Goal: Check status: Check status

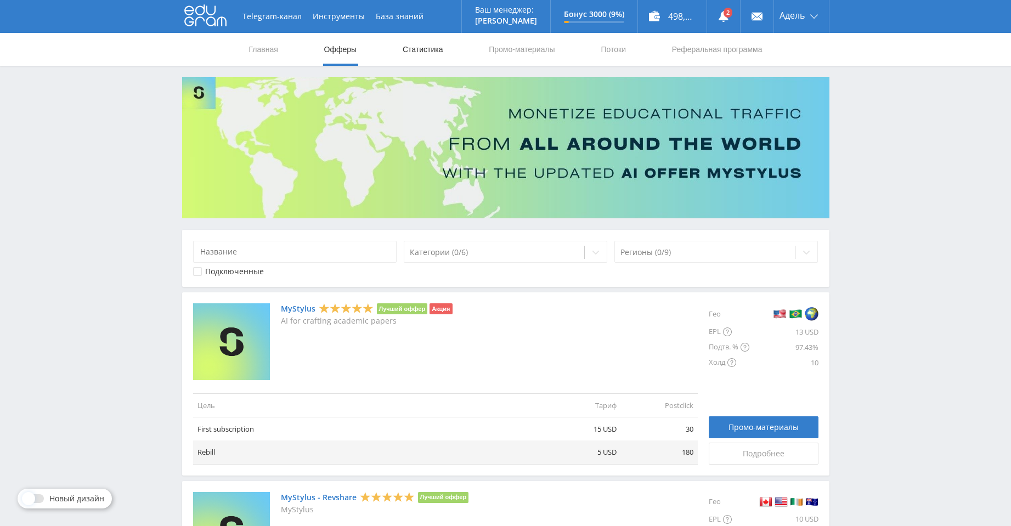
click at [411, 54] on link "Статистика" at bounding box center [423, 49] width 43 height 33
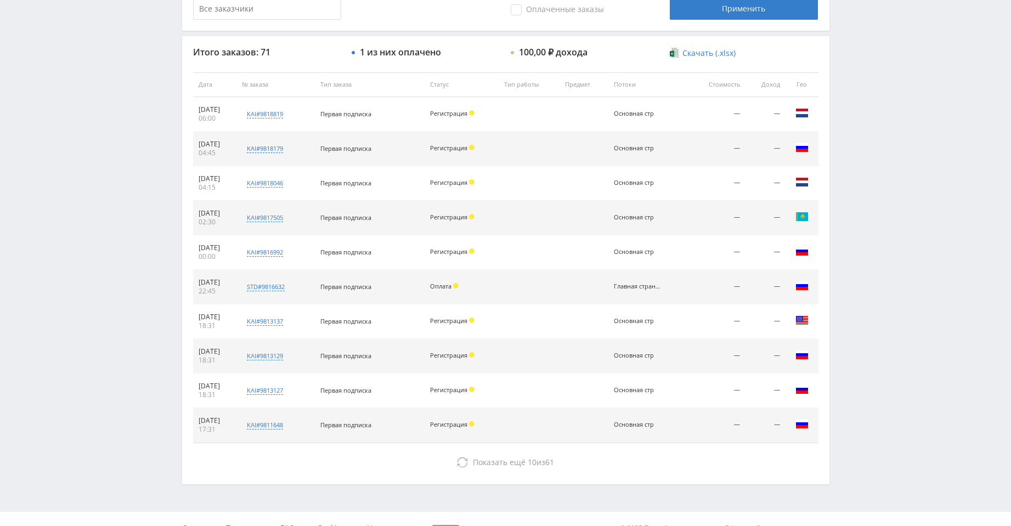
scroll to position [121, 0]
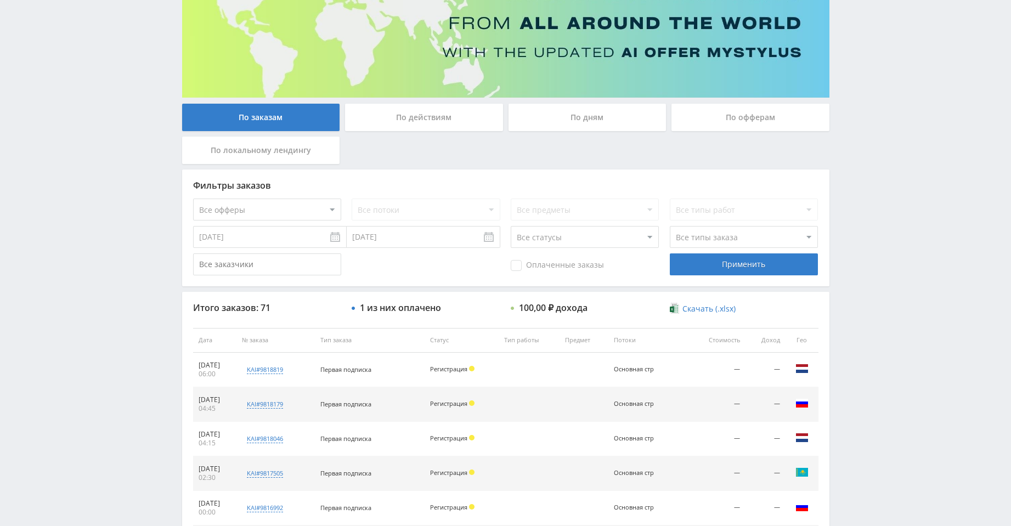
click at [342, 241] on input "[DATE]" at bounding box center [270, 237] width 154 height 22
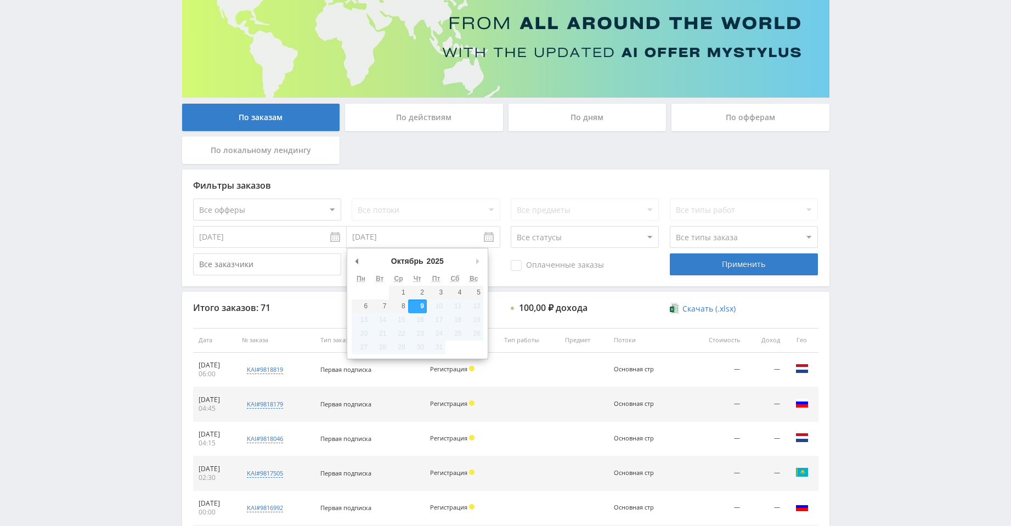
click at [486, 240] on input "[DATE]" at bounding box center [424, 237] width 154 height 22
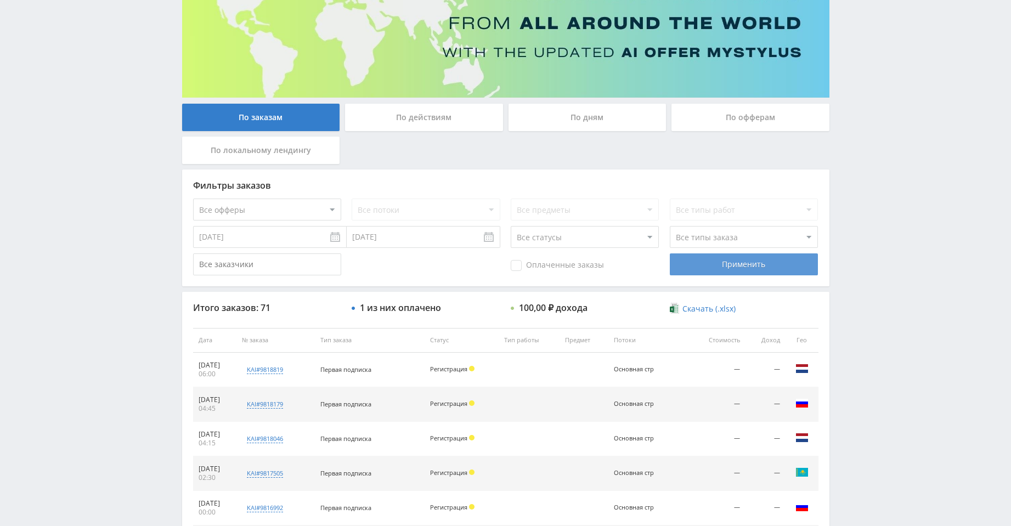
click at [715, 261] on div "Применить" at bounding box center [744, 264] width 148 height 22
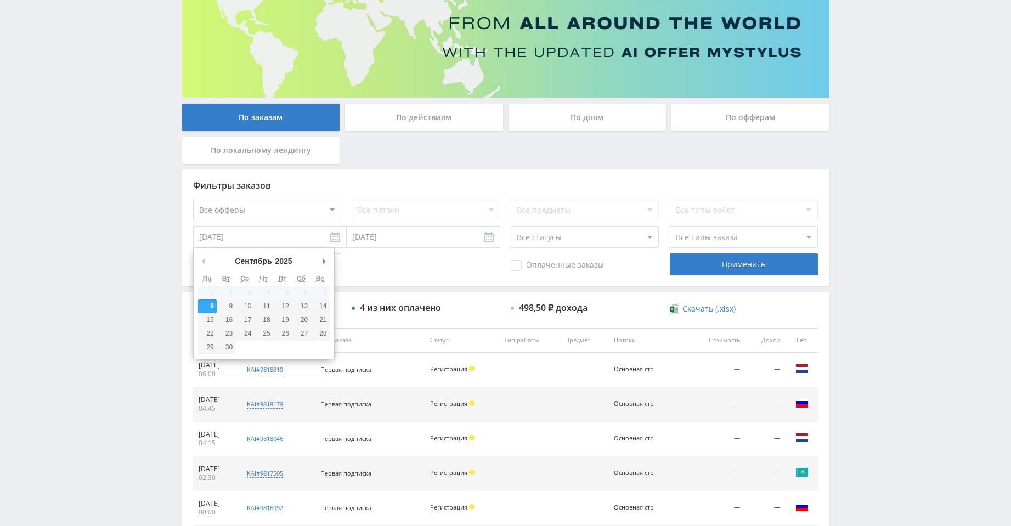
click at [338, 241] on input "[DATE]" at bounding box center [270, 237] width 154 height 22
click at [481, 238] on input "[DATE]" at bounding box center [424, 237] width 154 height 22
click at [334, 238] on input "[DATE]" at bounding box center [270, 237] width 154 height 22
type input "[DATE]"
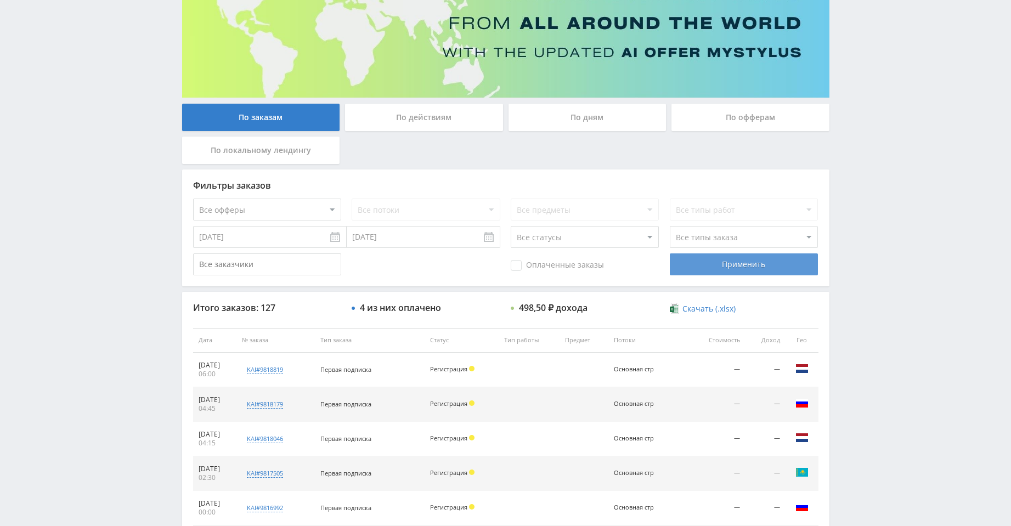
click at [739, 270] on div "Применить" at bounding box center [744, 264] width 148 height 22
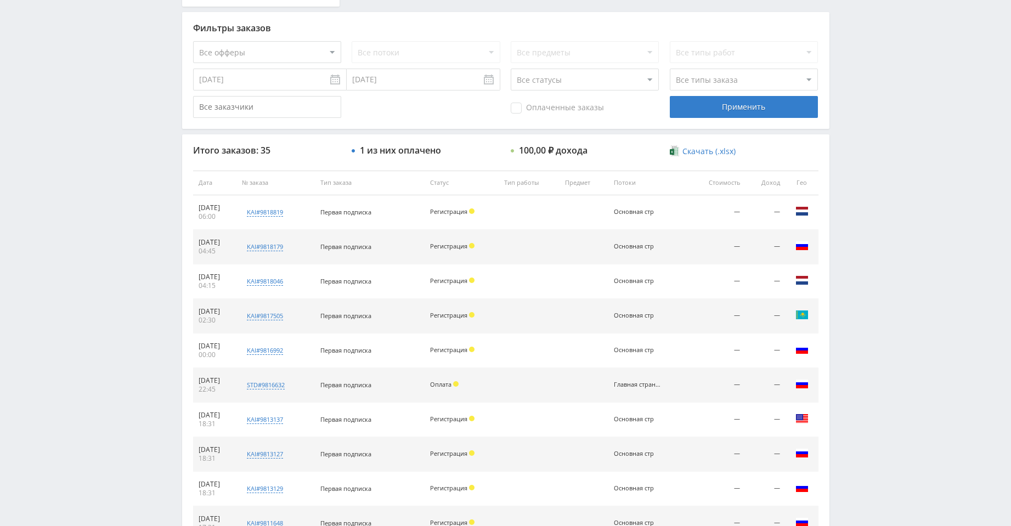
scroll to position [395, 0]
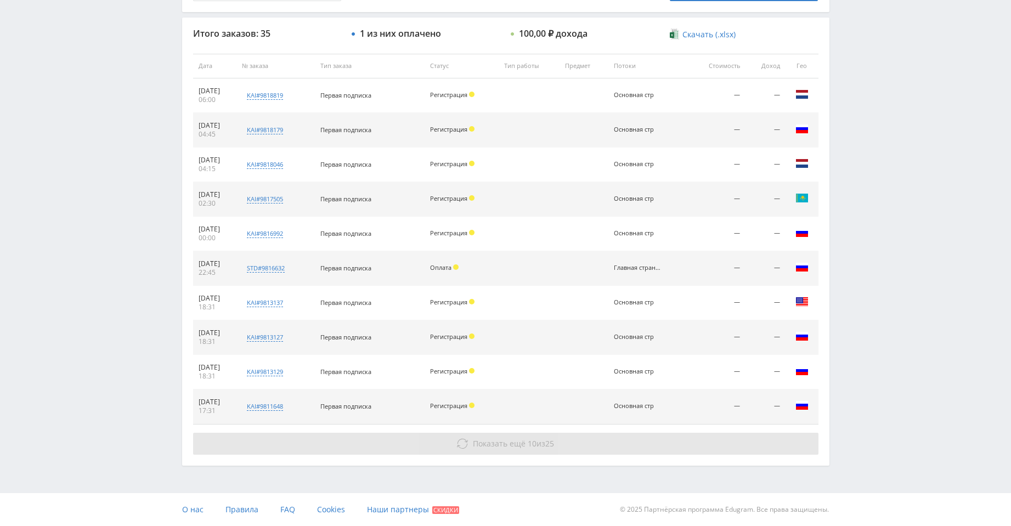
click at [542, 434] on button "Показать ещё 10 из 25" at bounding box center [505, 444] width 625 height 22
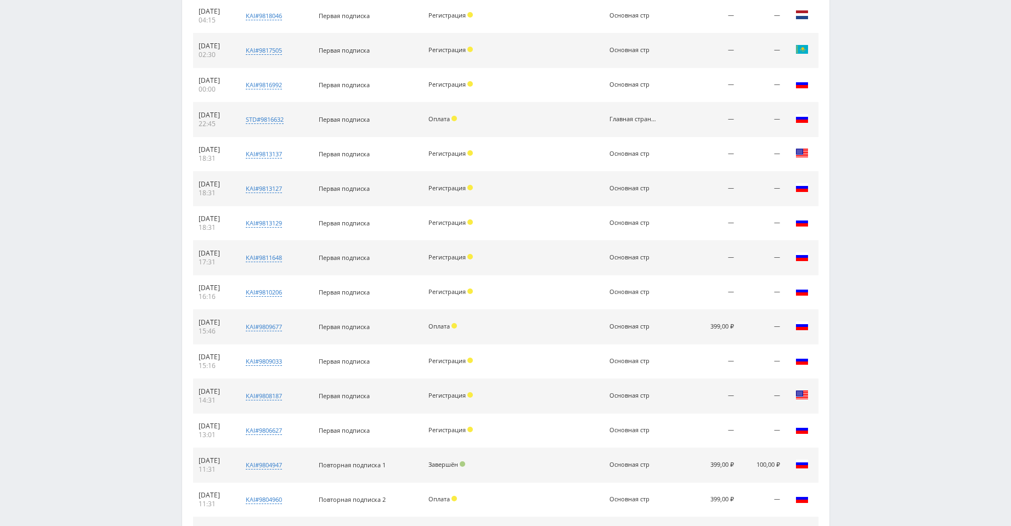
scroll to position [706, 0]
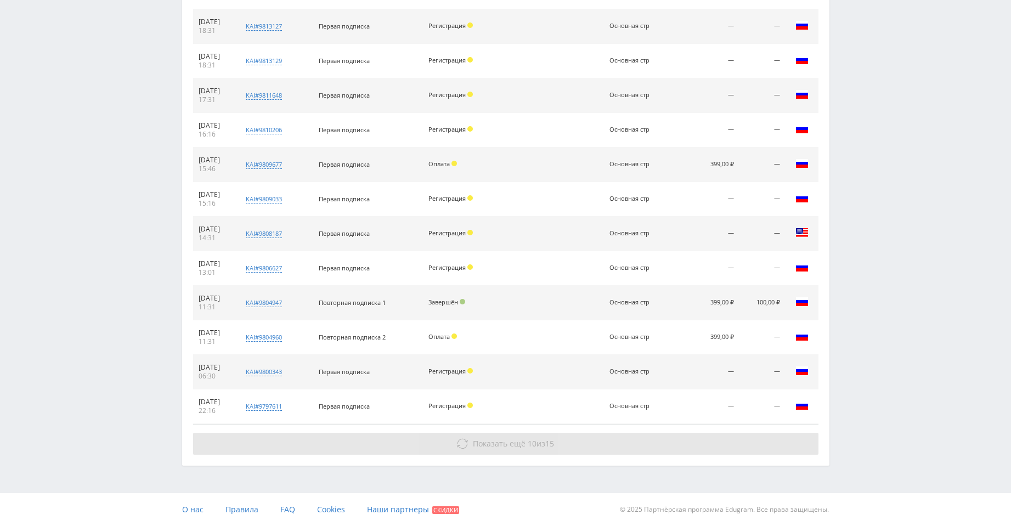
click at [604, 442] on button "Показать ещё 10 из 15" at bounding box center [505, 444] width 625 height 22
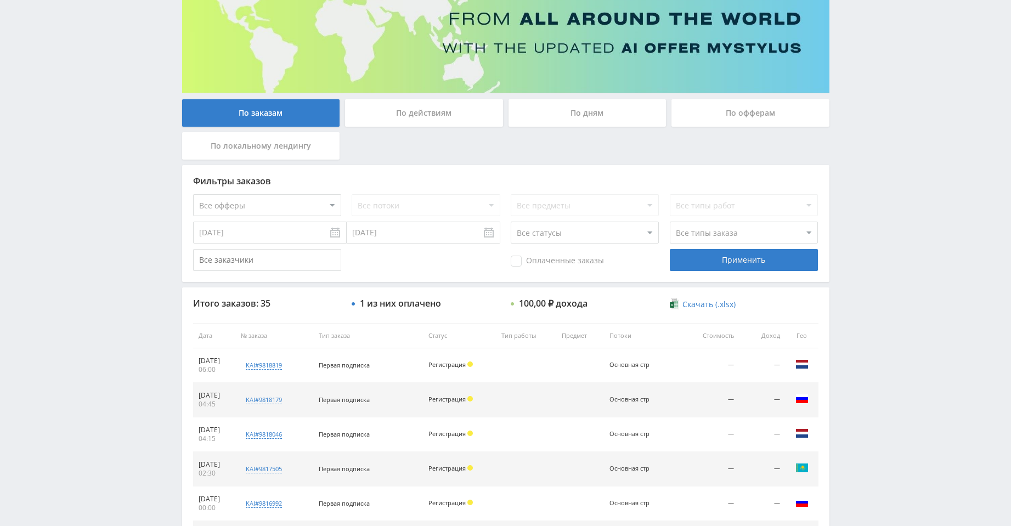
scroll to position [0, 0]
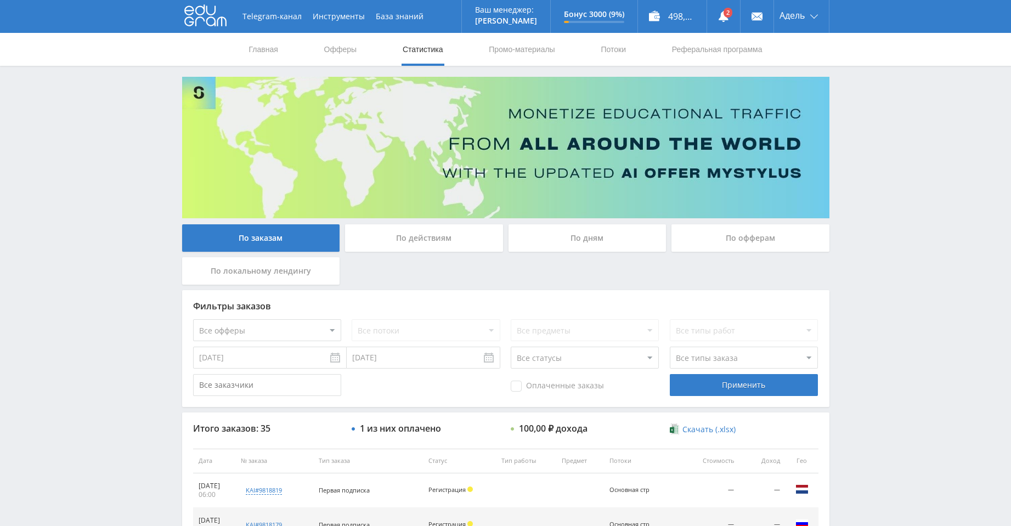
click at [414, 47] on link "Статистика" at bounding box center [423, 49] width 43 height 33
click at [325, 357] on input "[DATE]" at bounding box center [270, 358] width 154 height 22
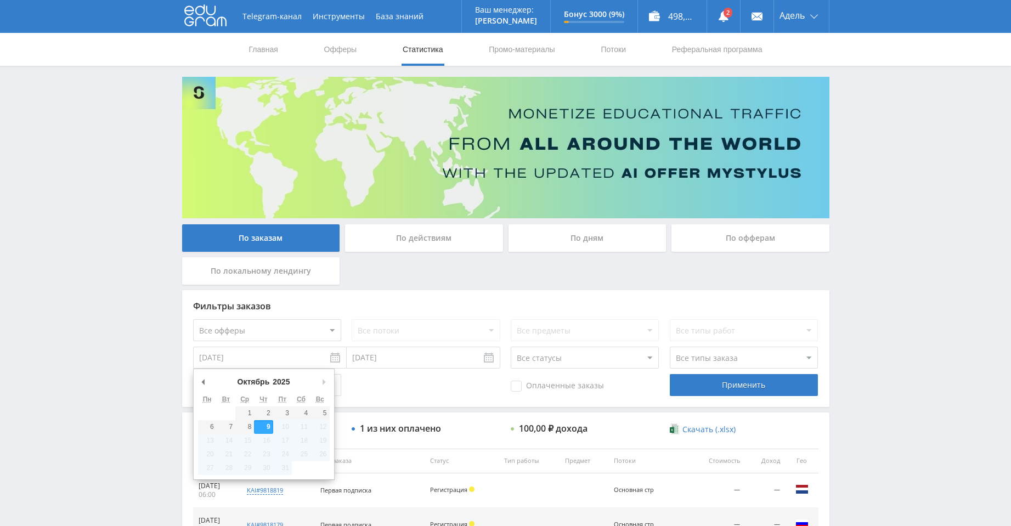
click at [336, 359] on input "[DATE]" at bounding box center [270, 358] width 154 height 22
type input "09.09.2025"
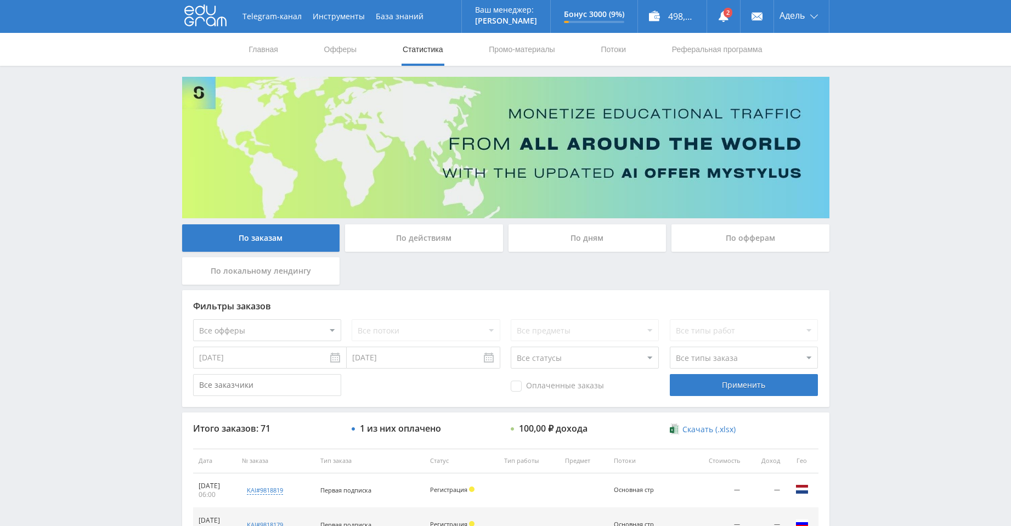
click at [199, 20] on icon at bounding box center [205, 15] width 42 height 22
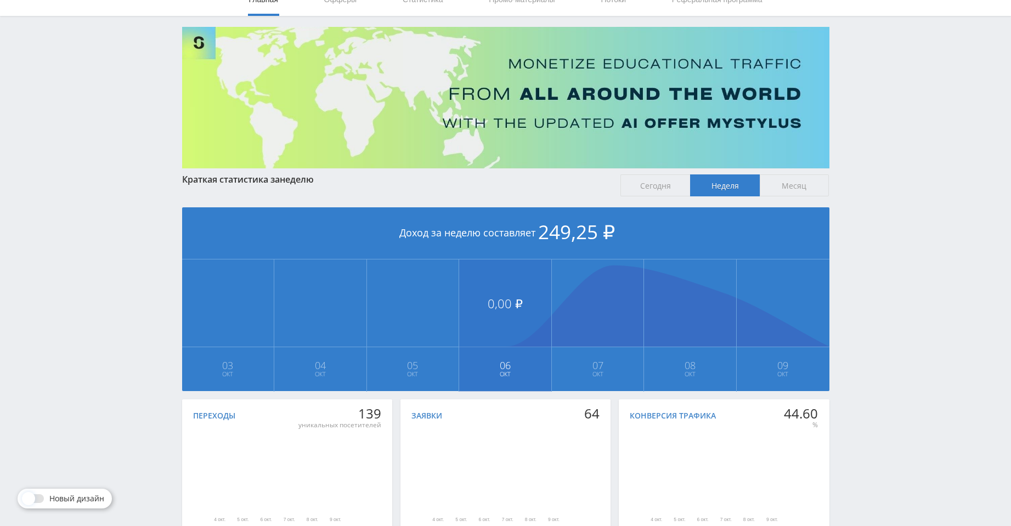
scroll to position [125, 0]
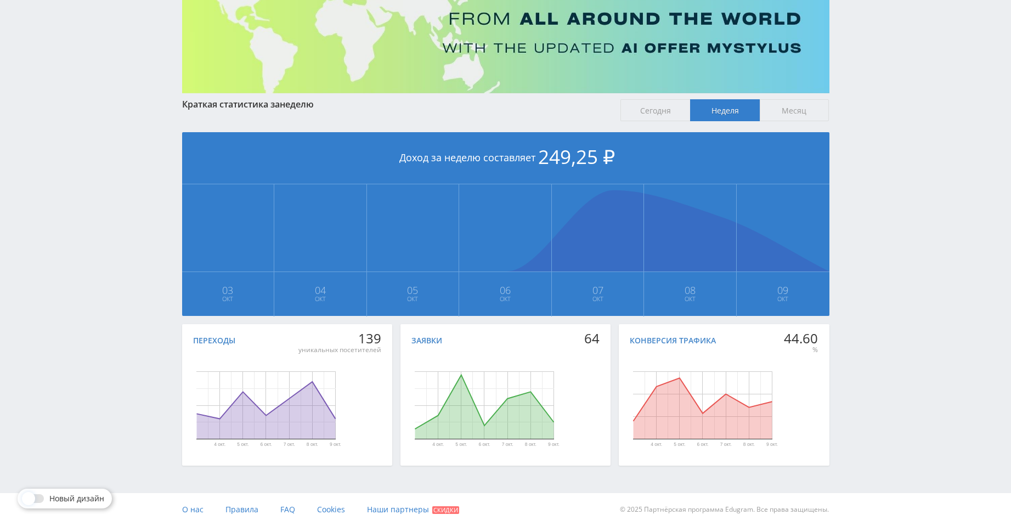
click at [805, 111] on span "Месяц" at bounding box center [795, 110] width 70 height 22
click at [0, 0] on input "Месяц" at bounding box center [0, 0] width 0 height 0
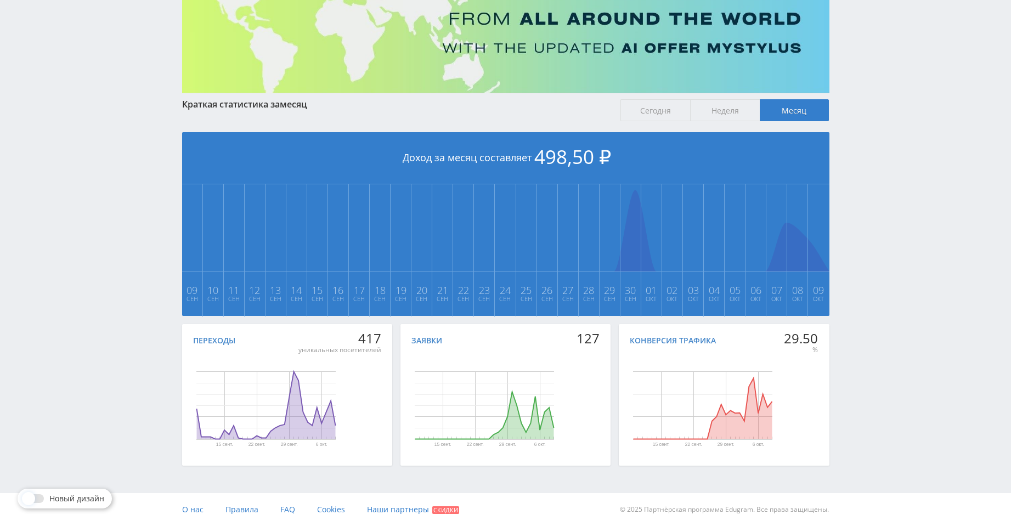
click at [739, 107] on span "Неделя" at bounding box center [725, 110] width 70 height 22
click at [0, 0] on input "Неделя" at bounding box center [0, 0] width 0 height 0
